Goal: Obtain resource: Obtain resource

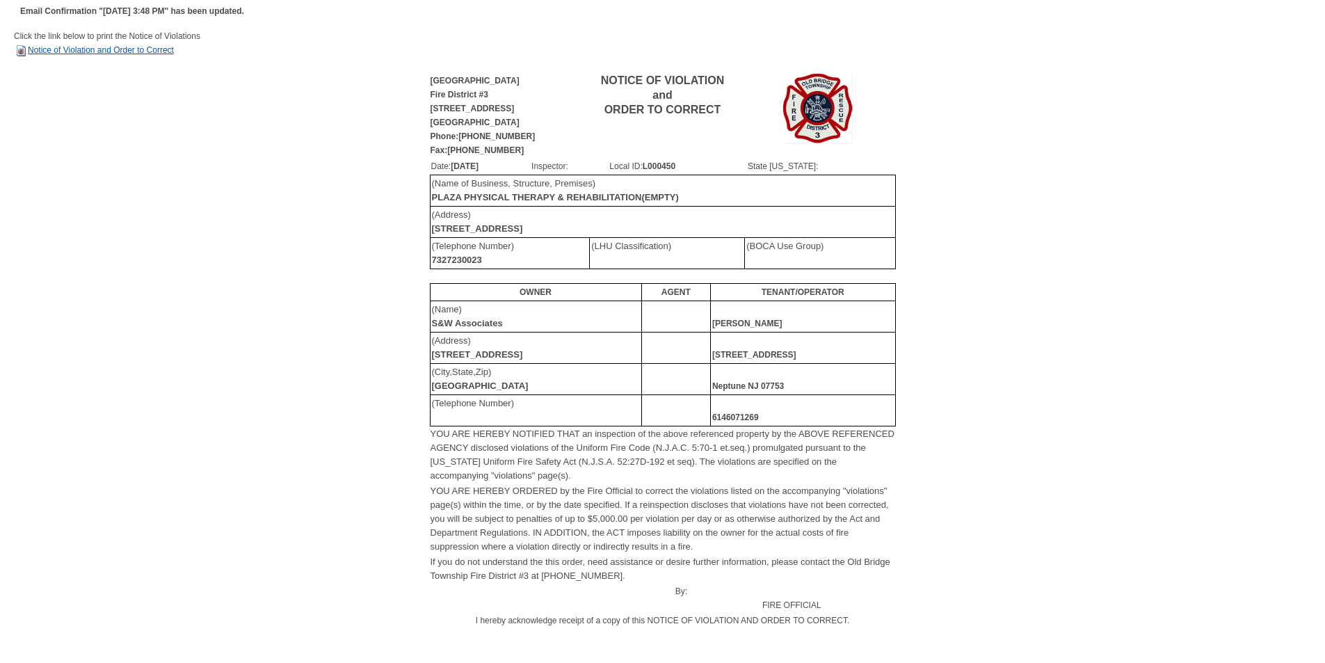
click at [153, 47] on link "Notice of Violation and Order to Correct" at bounding box center [94, 50] width 160 height 10
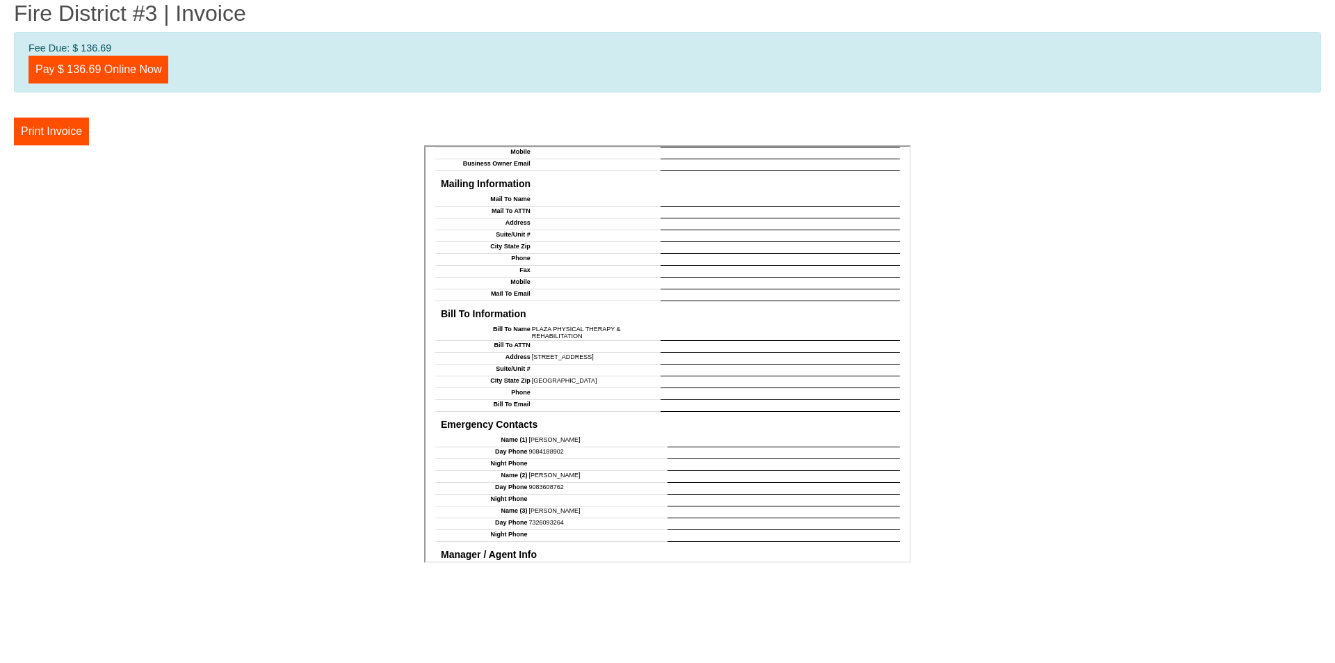
scroll to position [809, 0]
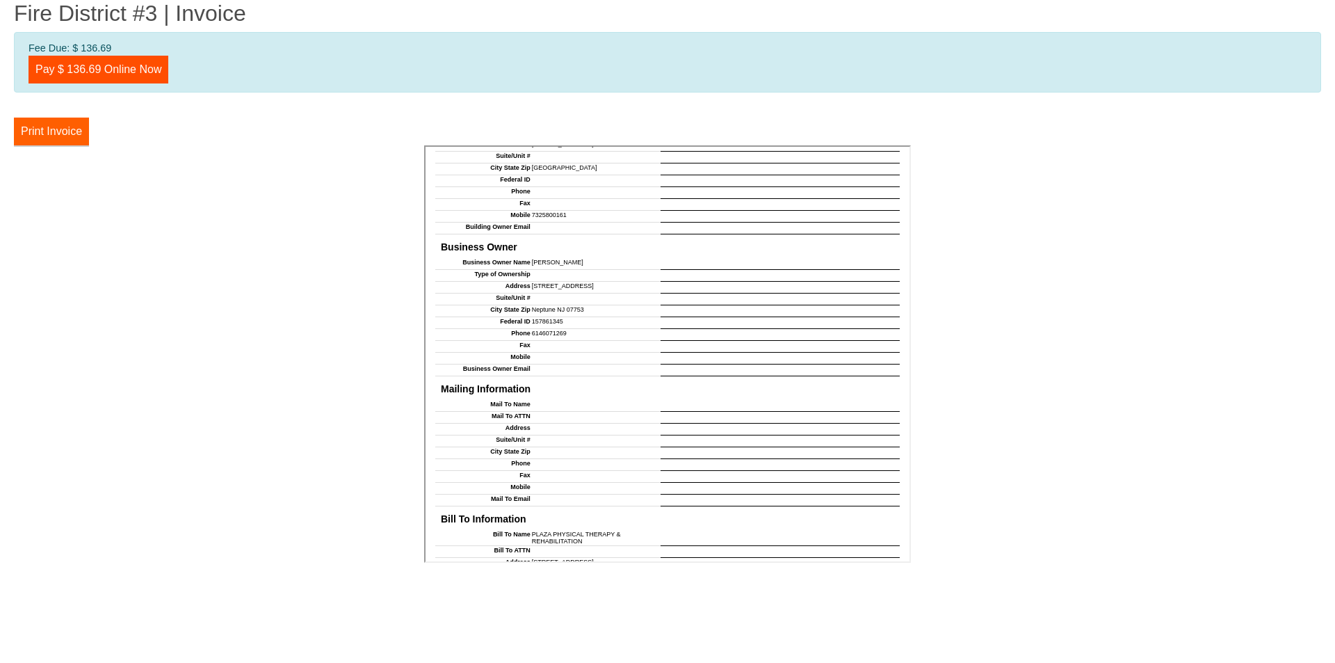
click at [54, 131] on button "Print Invoice" at bounding box center [51, 132] width 75 height 28
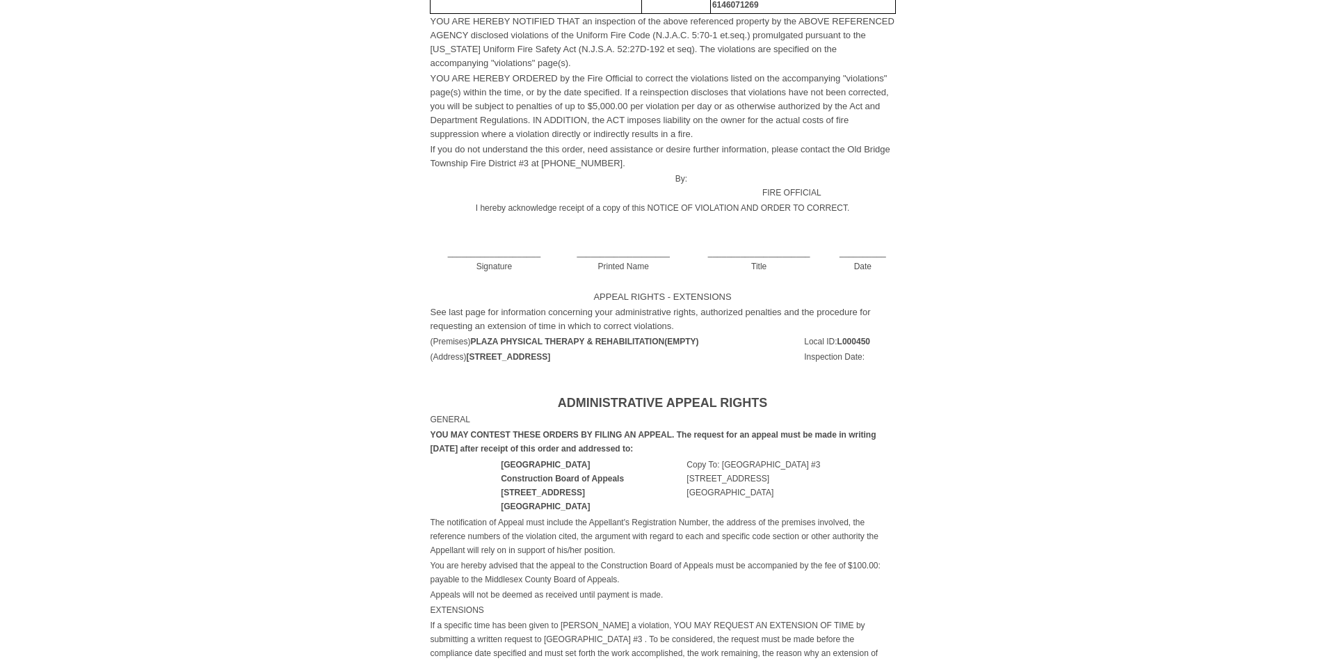
scroll to position [412, 0]
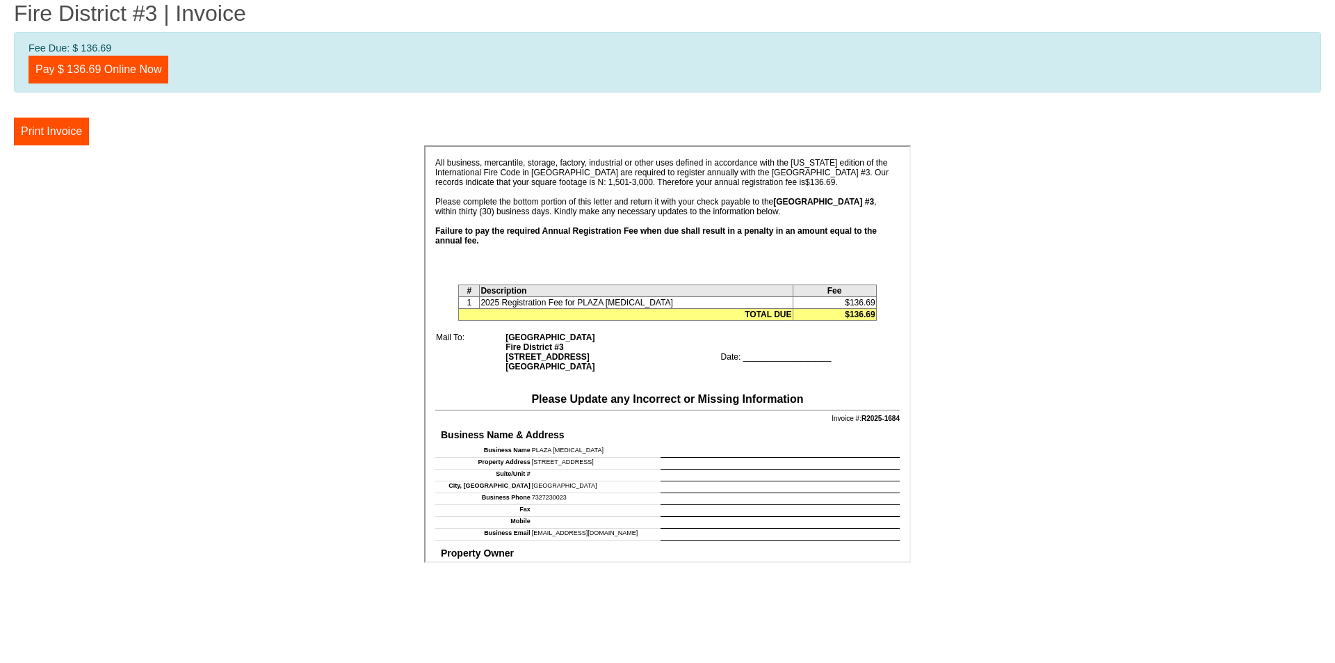
scroll to position [278, 0]
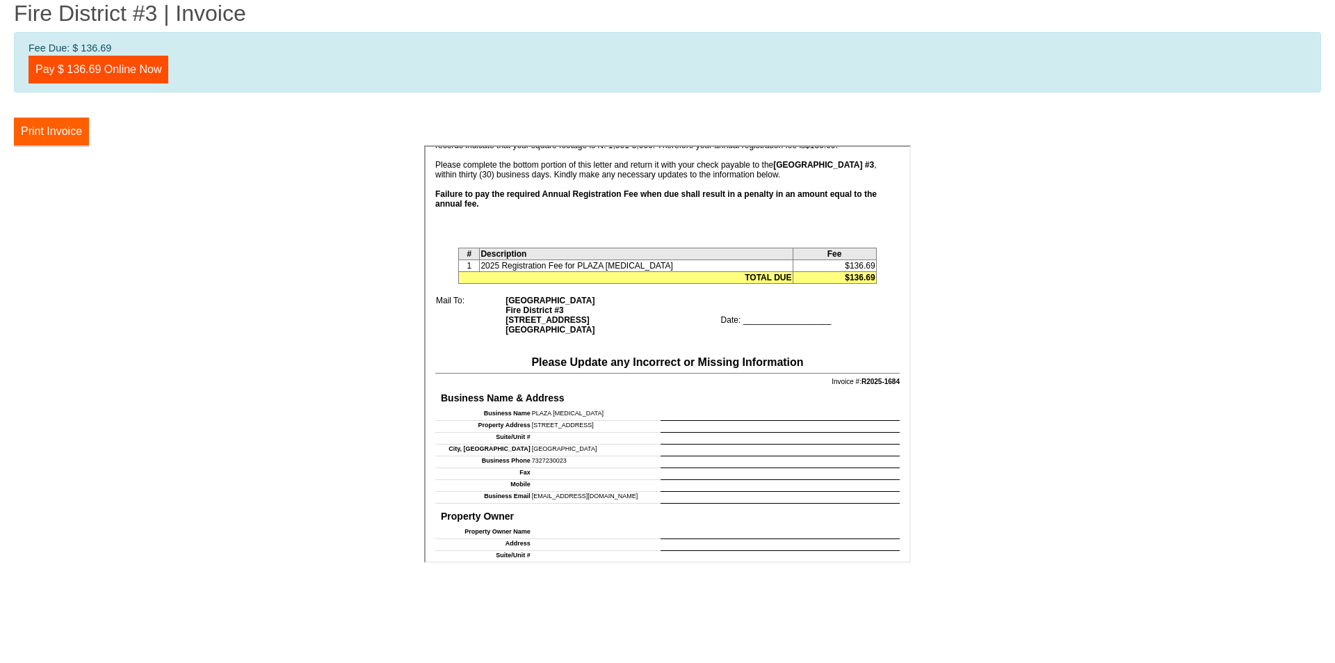
click at [43, 127] on button "Print Invoice" at bounding box center [51, 132] width 75 height 28
